Goal: Contribute content

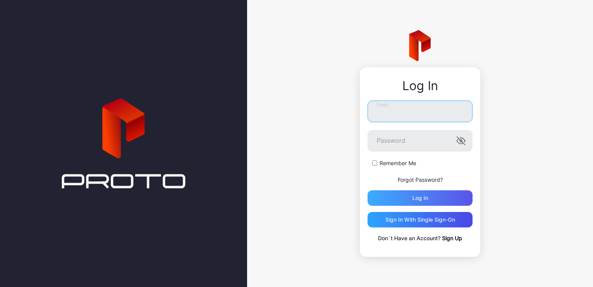
type input "**********"
click at [437, 200] on div "Log in" at bounding box center [420, 197] width 105 height 15
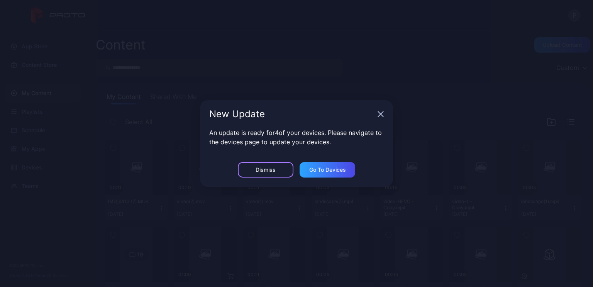
click at [269, 169] on div "Dismiss" at bounding box center [266, 169] width 20 height 6
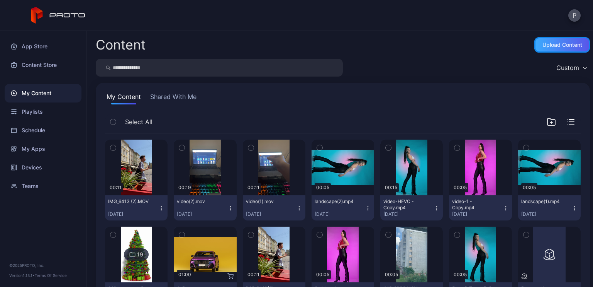
click at [545, 44] on div "Upload Content" at bounding box center [563, 45] width 40 height 6
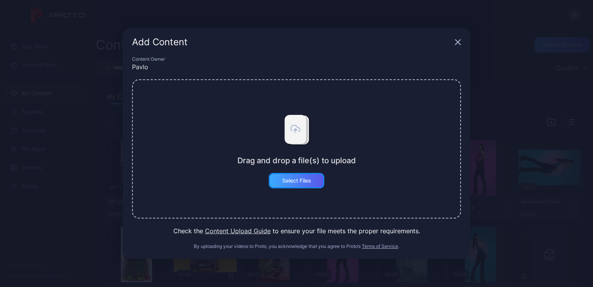
click at [294, 182] on div "Select Files" at bounding box center [296, 180] width 29 height 6
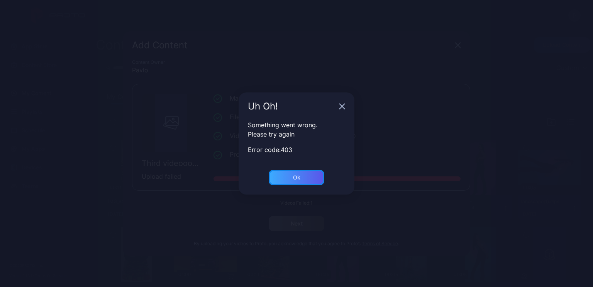
click at [297, 178] on div "Ok" at bounding box center [296, 177] width 7 height 6
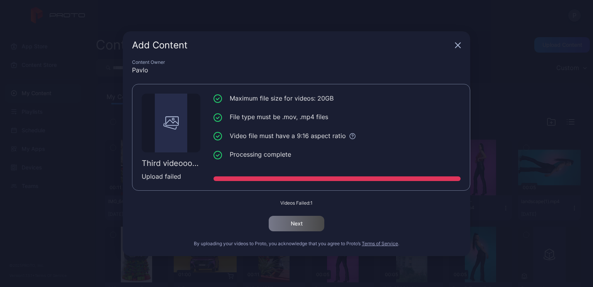
click at [494, 13] on div "Add Content Content Owner Pavlo Third videooooooooooooooooooooooooooooooooooooo…" at bounding box center [296, 143] width 593 height 287
